Goal: Task Accomplishment & Management: Manage account settings

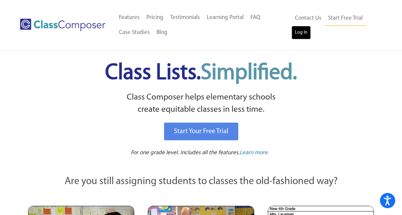
click at [304, 33] on link "Log In" at bounding box center [300, 33] width 19 height 14
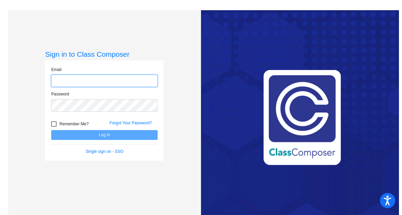
type input "[EMAIL_ADDRESS][DOMAIN_NAME]"
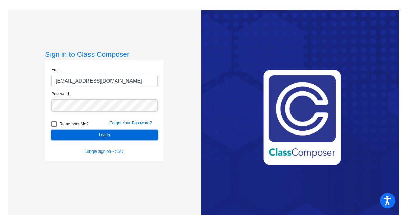
click at [99, 137] on button "Log In" at bounding box center [104, 135] width 106 height 10
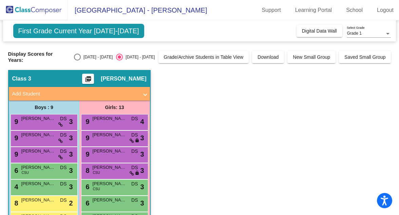
scroll to position [122, 0]
